Goal: Find specific page/section: Find specific page/section

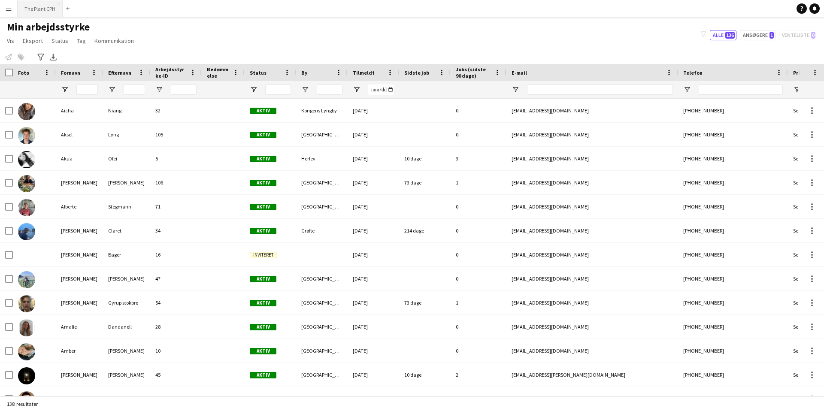
click at [44, 5] on button "The Plant CPH Luk" at bounding box center [40, 8] width 45 height 17
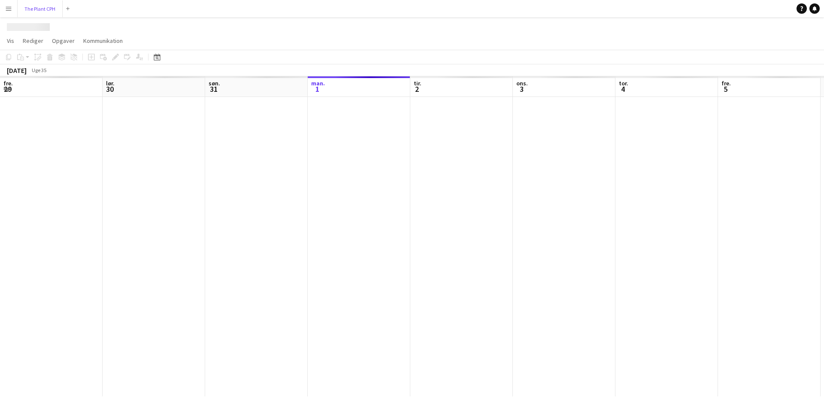
scroll to position [0, 205]
